Goal: Information Seeking & Learning: Learn about a topic

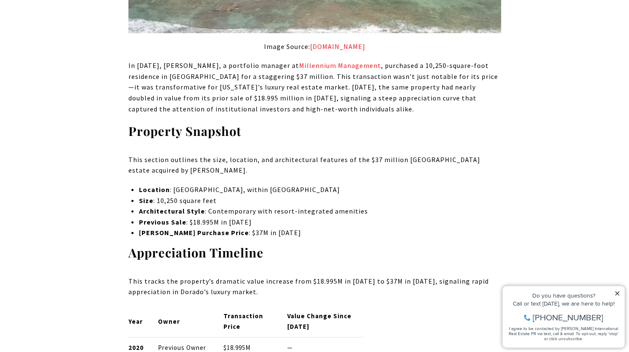
scroll to position [820, 0]
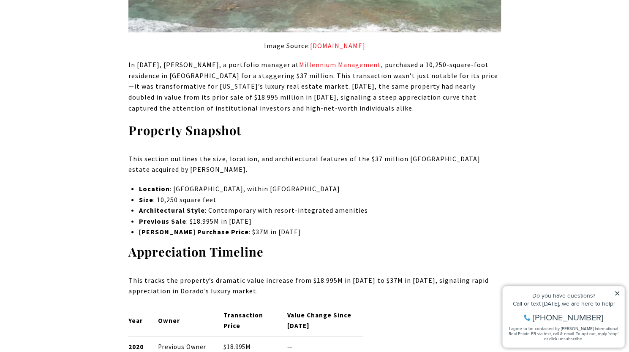
click at [267, 188] on p "Location : [GEOGRAPHIC_DATA], within [GEOGRAPHIC_DATA]" at bounding box center [320, 188] width 362 height 11
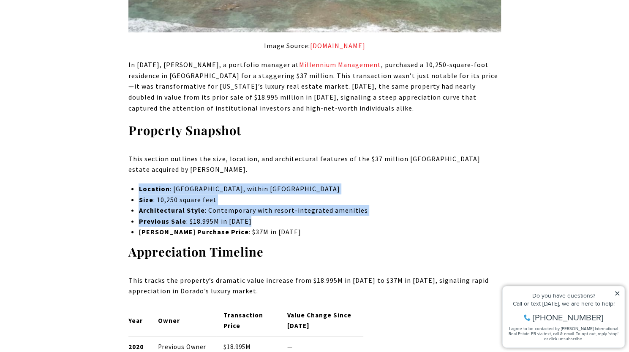
drag, startPoint x: 267, startPoint y: 188, endPoint x: 256, endPoint y: 221, distance: 34.9
click at [256, 221] on ul "Location : [GEOGRAPHIC_DATA], within [GEOGRAPHIC_DATA] Size : 10,250 square fee…" at bounding box center [320, 210] width 362 height 54
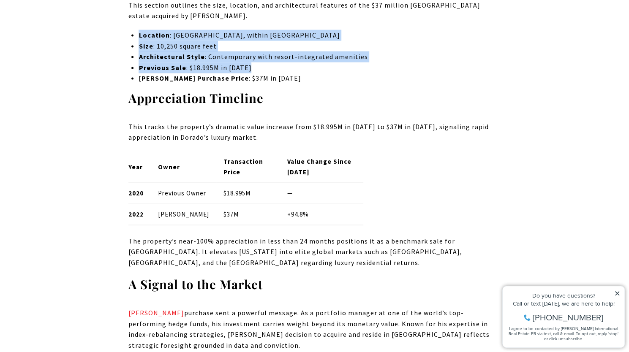
scroll to position [1072, 0]
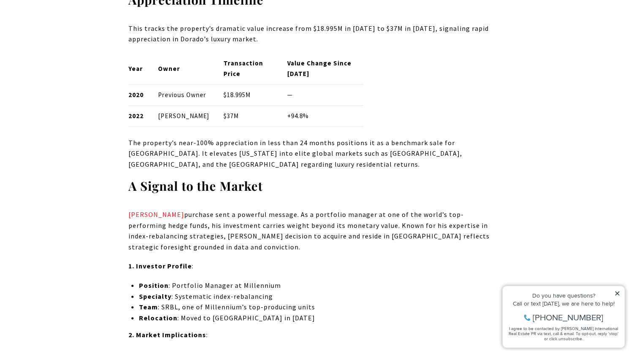
click at [236, 170] on p "The property’s near-100% appreciation in less than 24 months positions it as a …" at bounding box center [314, 154] width 373 height 33
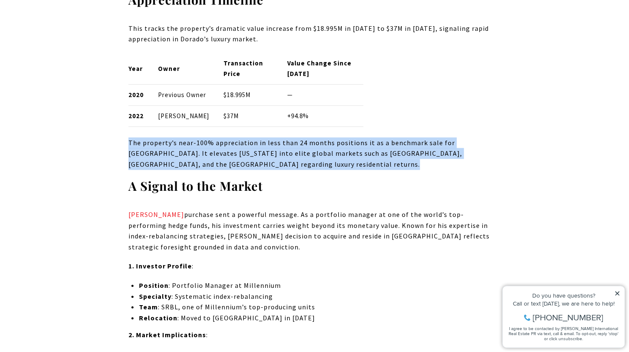
click at [236, 170] on p "The property’s near-100% appreciation in less than 24 months positions it as a …" at bounding box center [314, 154] width 373 height 33
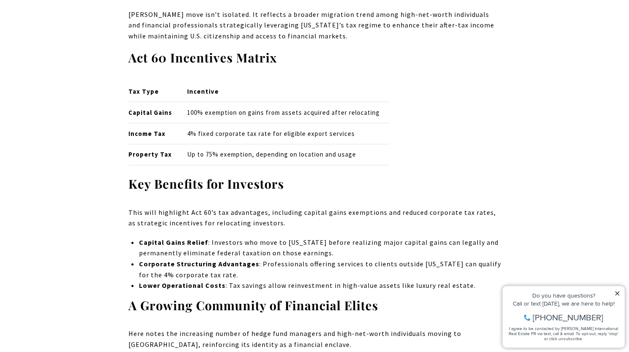
scroll to position [1575, 0]
